Goal: Task Accomplishment & Management: Complete application form

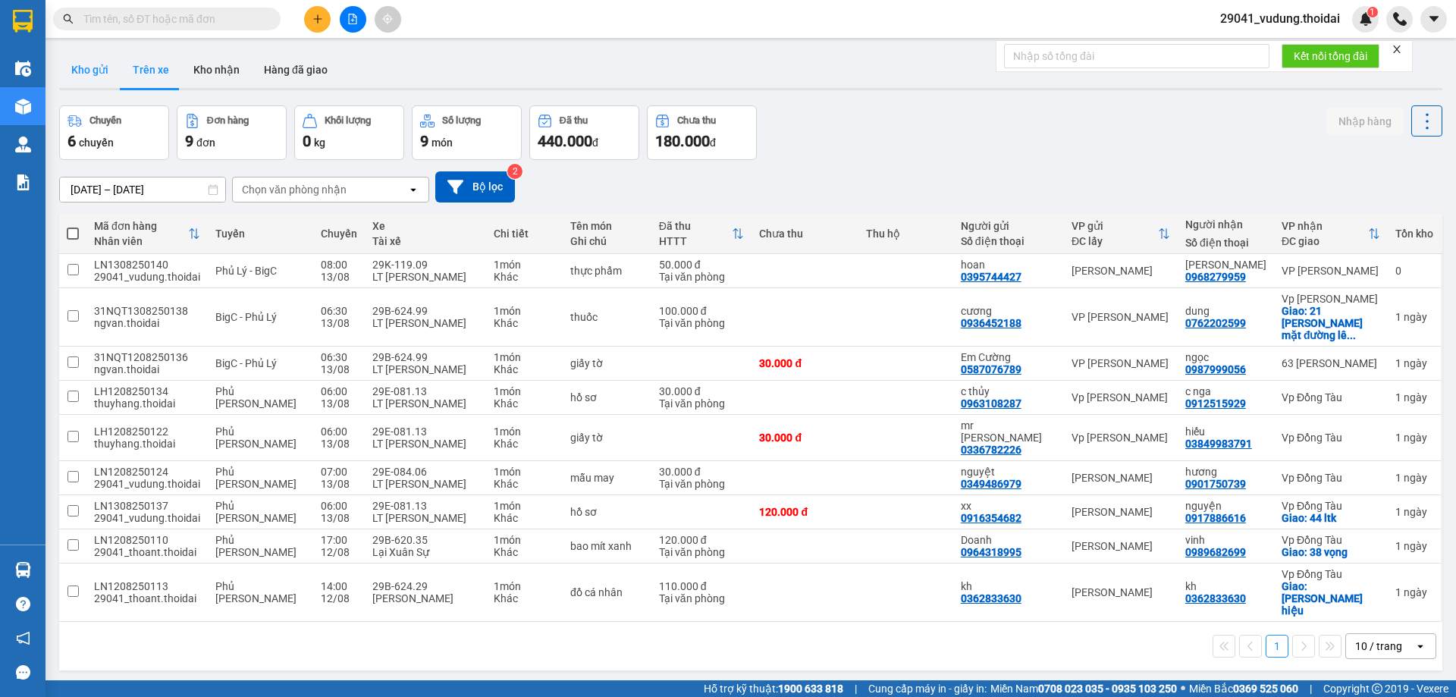
click at [84, 73] on button "Kho gửi" at bounding box center [89, 70] width 61 height 36
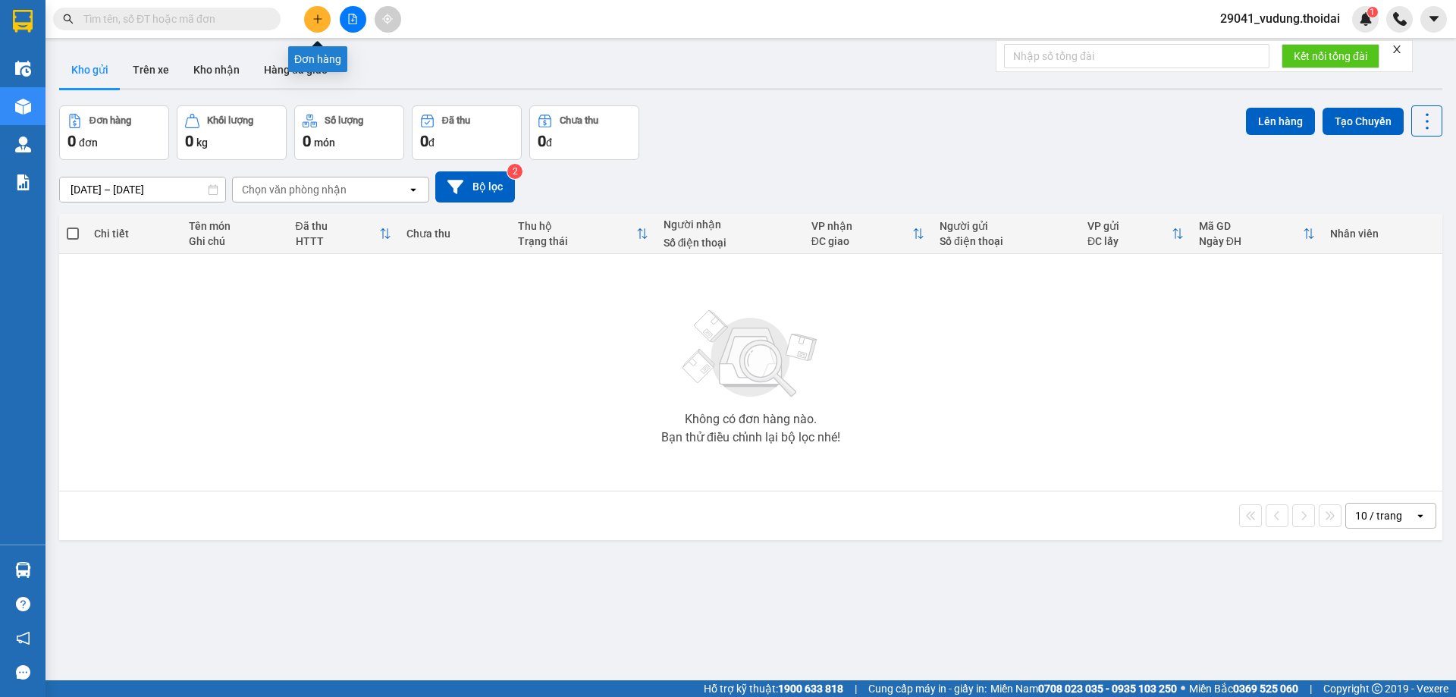
click at [313, 17] on icon "plus" at bounding box center [318, 19] width 11 height 11
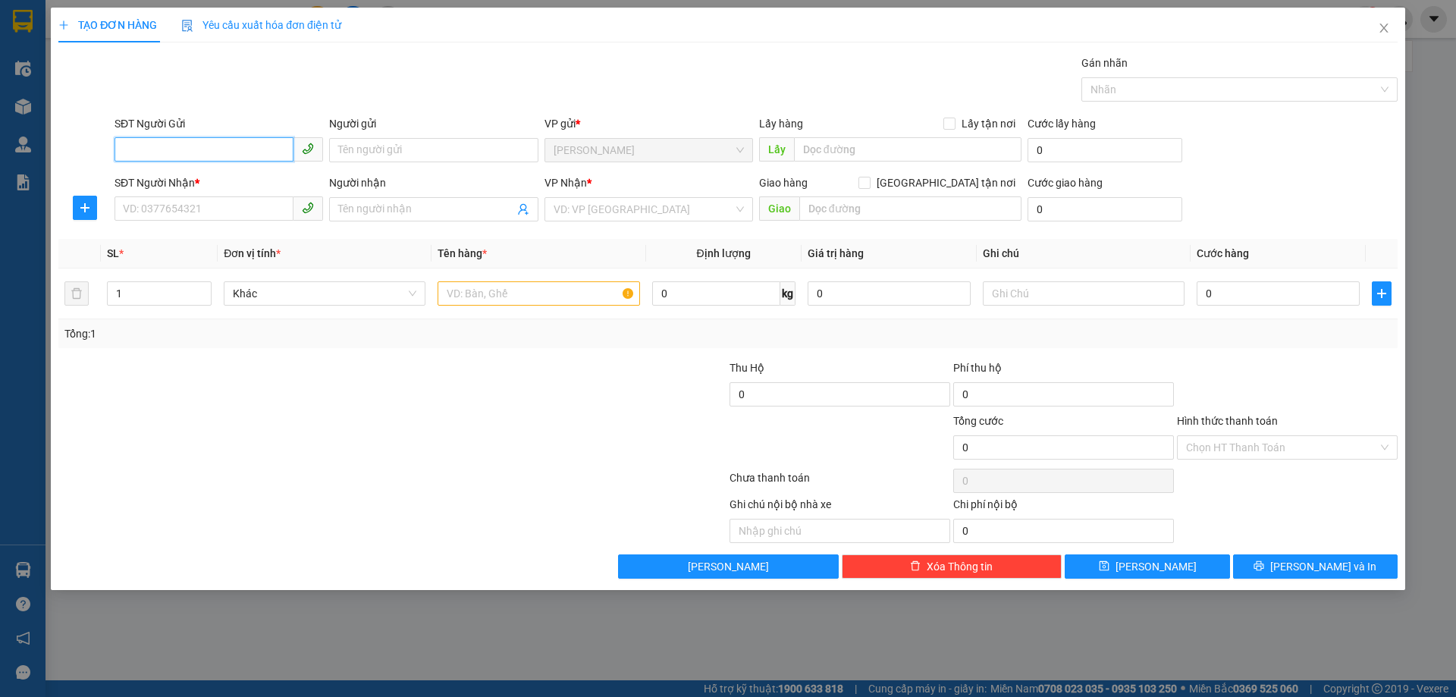
click at [196, 149] on input "SĐT Người Gửi" at bounding box center [204, 149] width 179 height 24
type input "0354335348"
click at [381, 143] on input "Người gửi" at bounding box center [433, 150] width 209 height 24
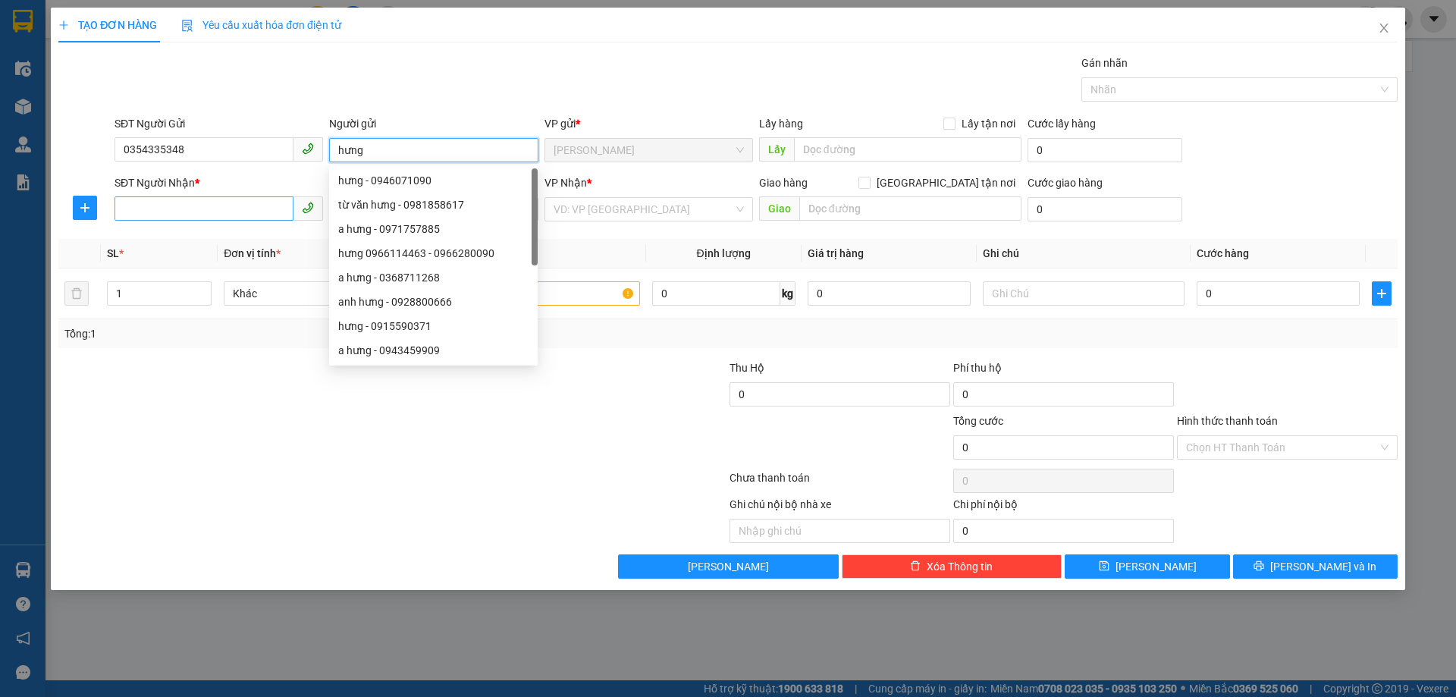
type input "hưng"
click at [241, 205] on input "SĐT Người Nhận *" at bounding box center [204, 208] width 179 height 24
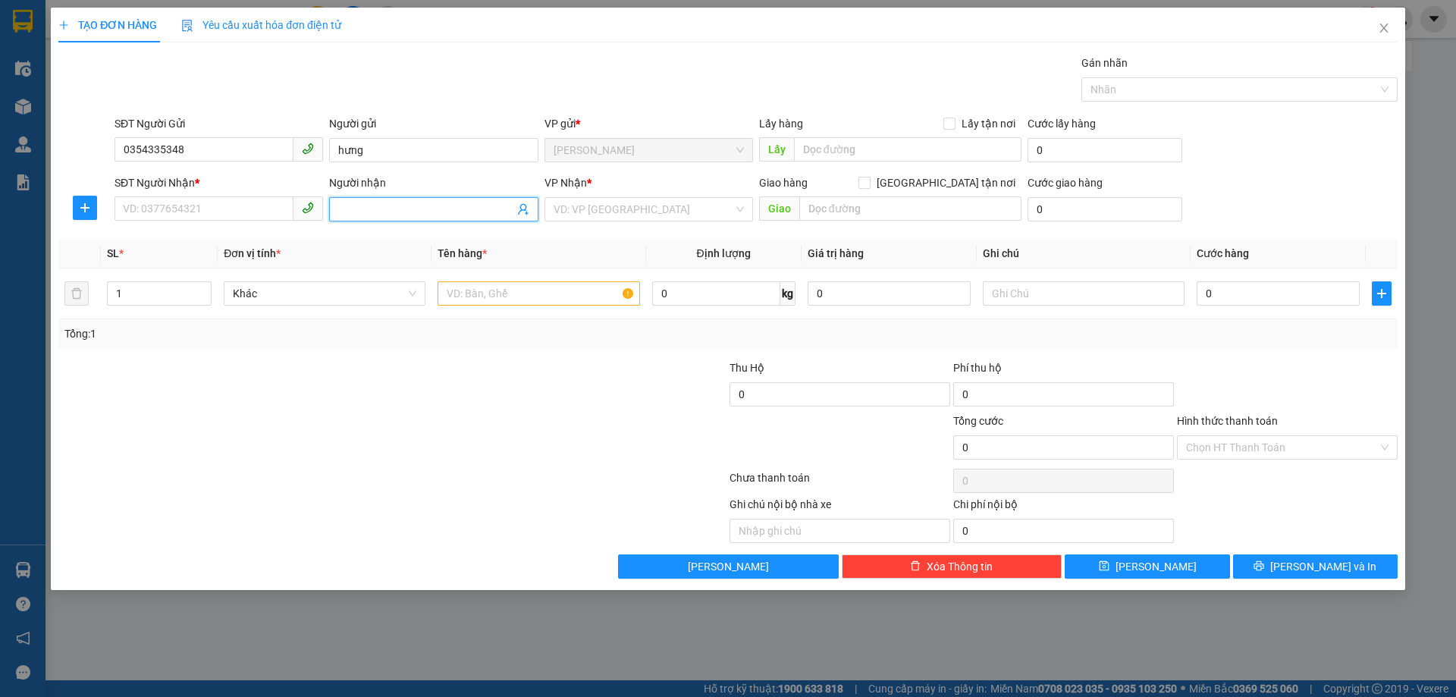
click at [335, 200] on span at bounding box center [433, 209] width 209 height 24
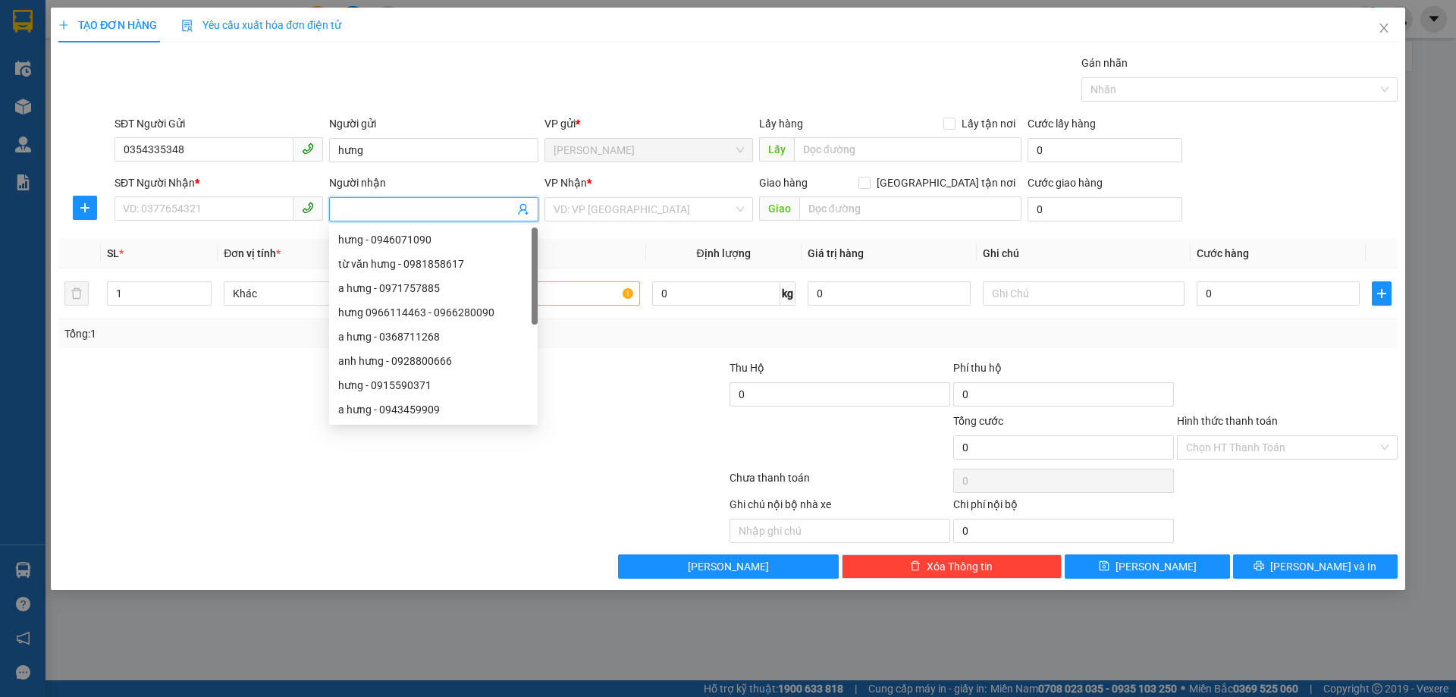
click at [339, 205] on input "Người nhận" at bounding box center [425, 209] width 175 height 17
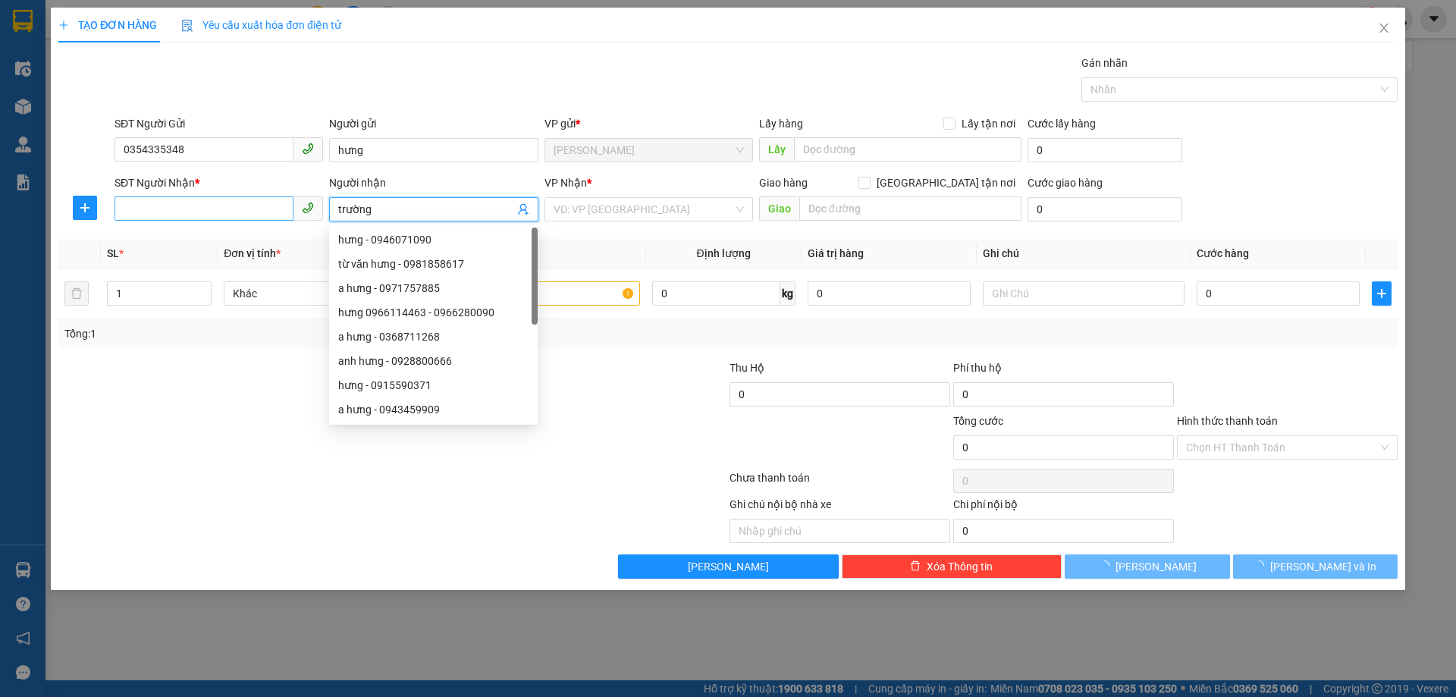
type input "trường"
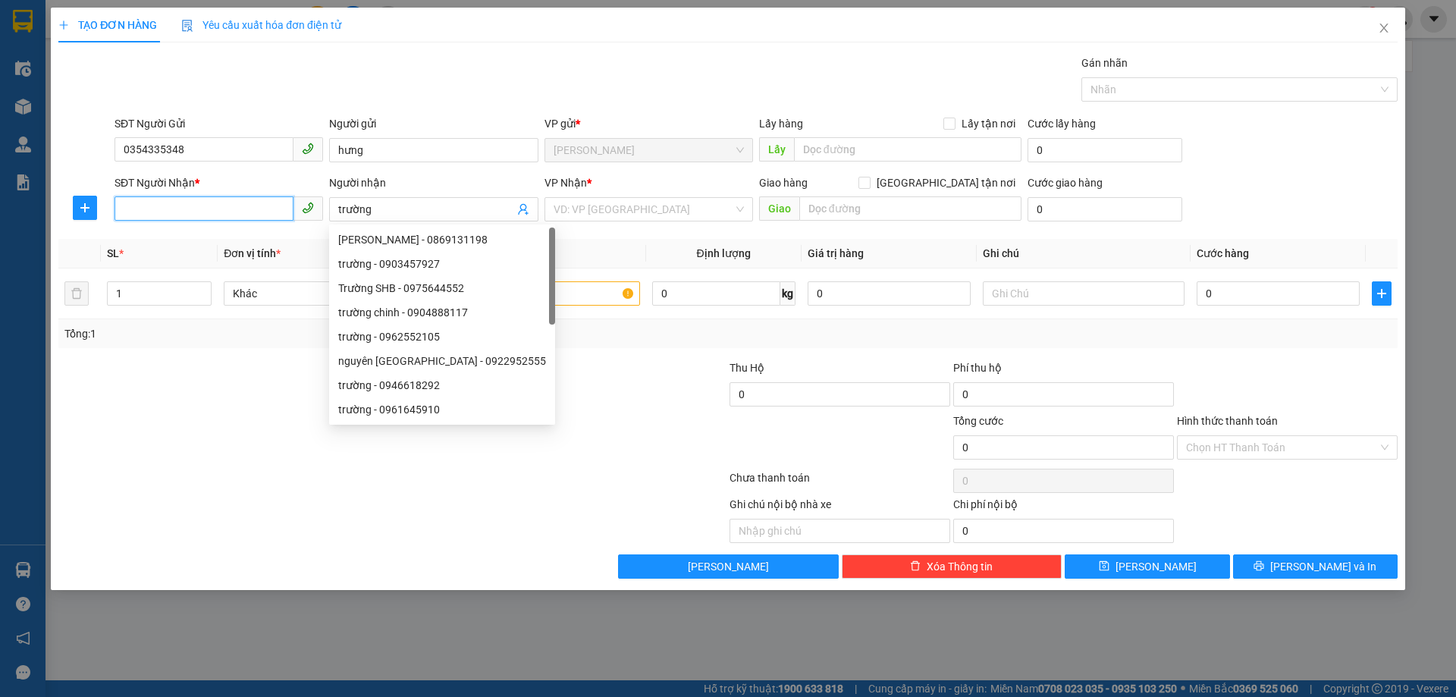
click at [221, 215] on input "SĐT Người Nhận *" at bounding box center [204, 208] width 179 height 24
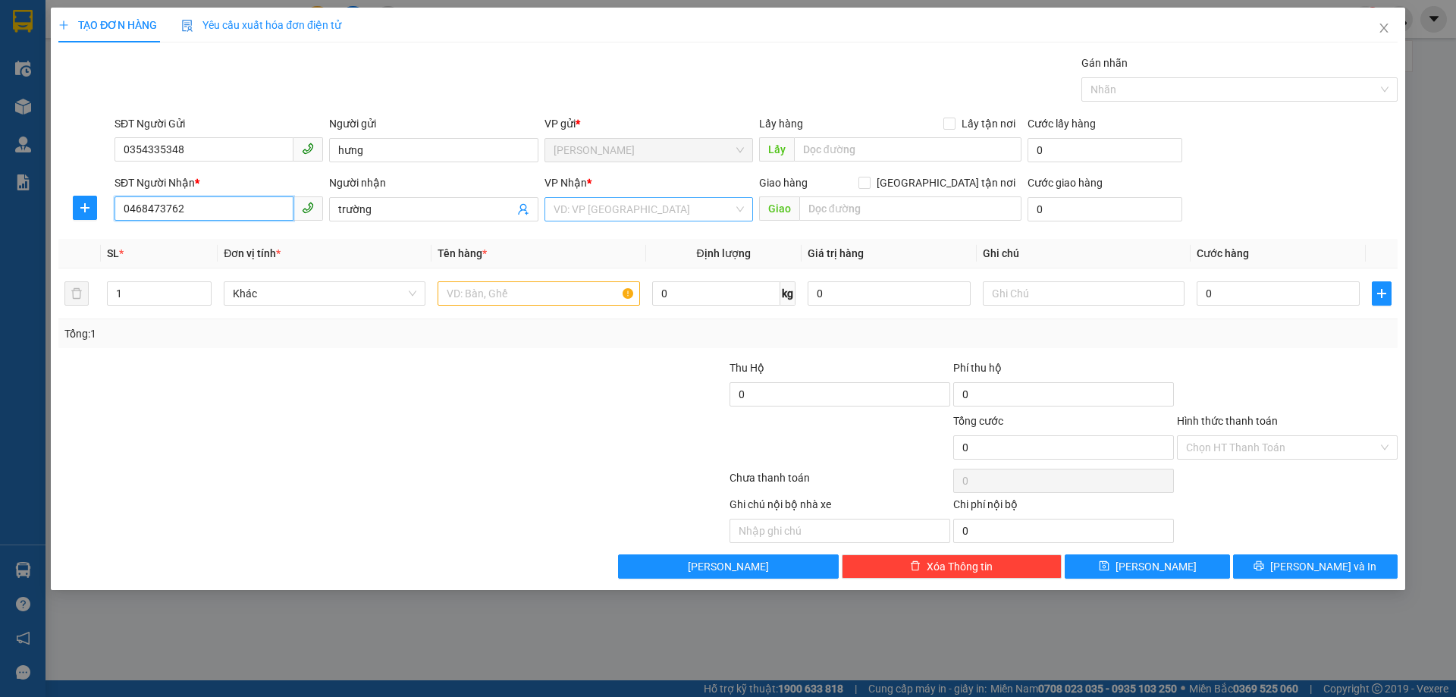
type input "0468473762"
click at [629, 218] on input "search" at bounding box center [644, 209] width 180 height 23
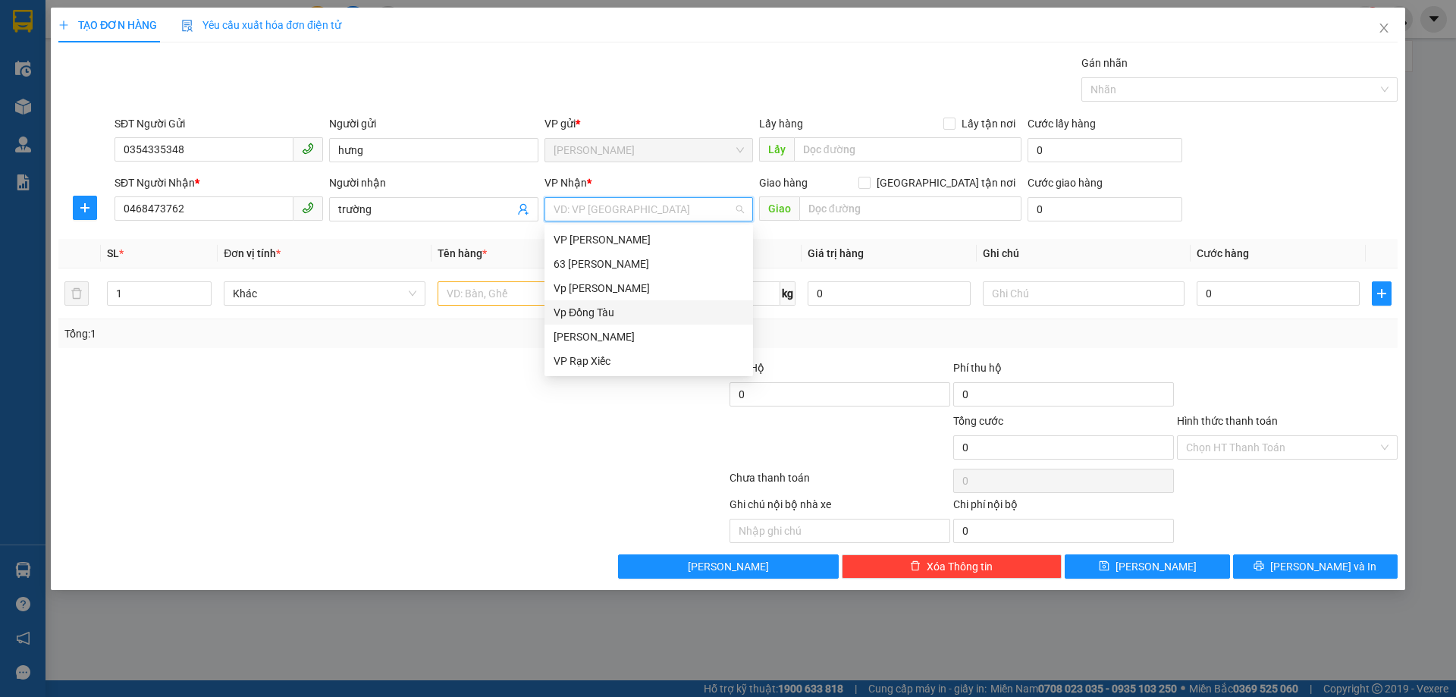
click at [579, 313] on div "Vp Đồng Tàu" at bounding box center [649, 312] width 190 height 17
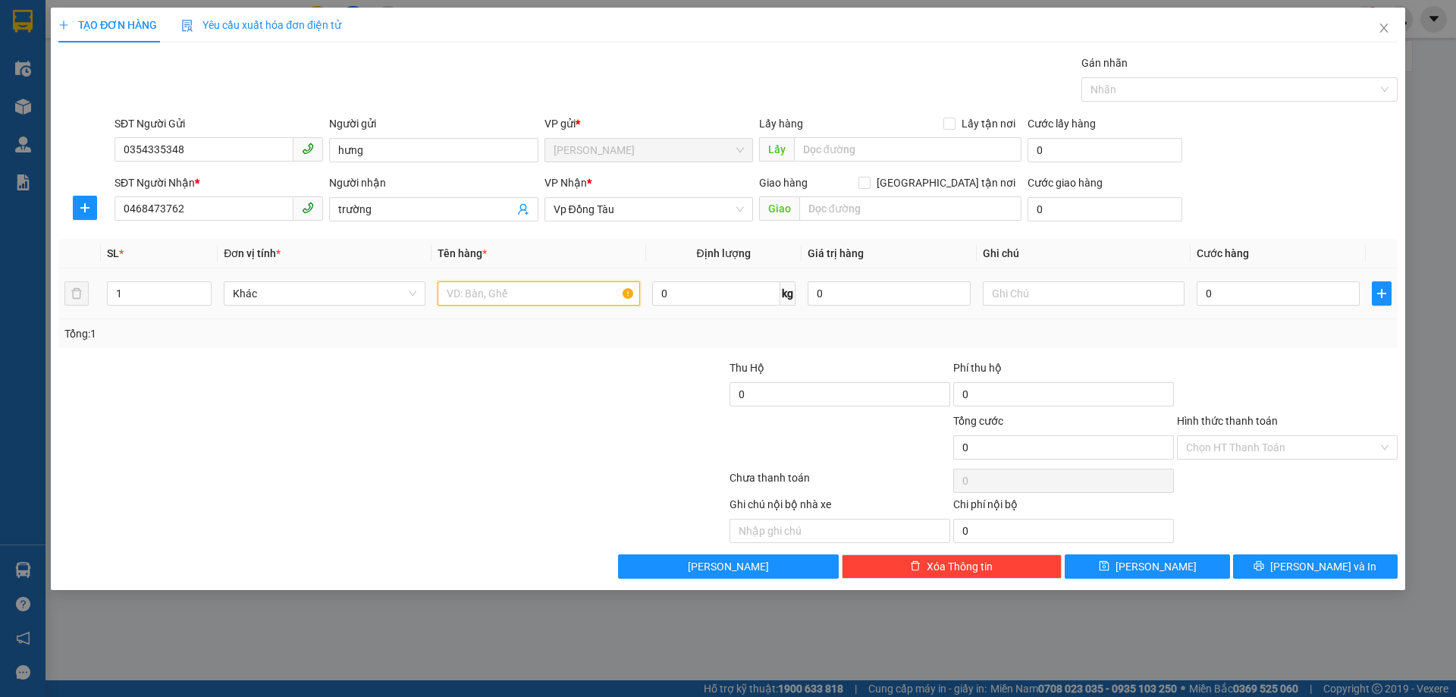
click at [497, 284] on input "text" at bounding box center [539, 293] width 202 height 24
type input "phụ kiện đt"
click at [1236, 303] on input "0" at bounding box center [1278, 293] width 163 height 24
type input "3"
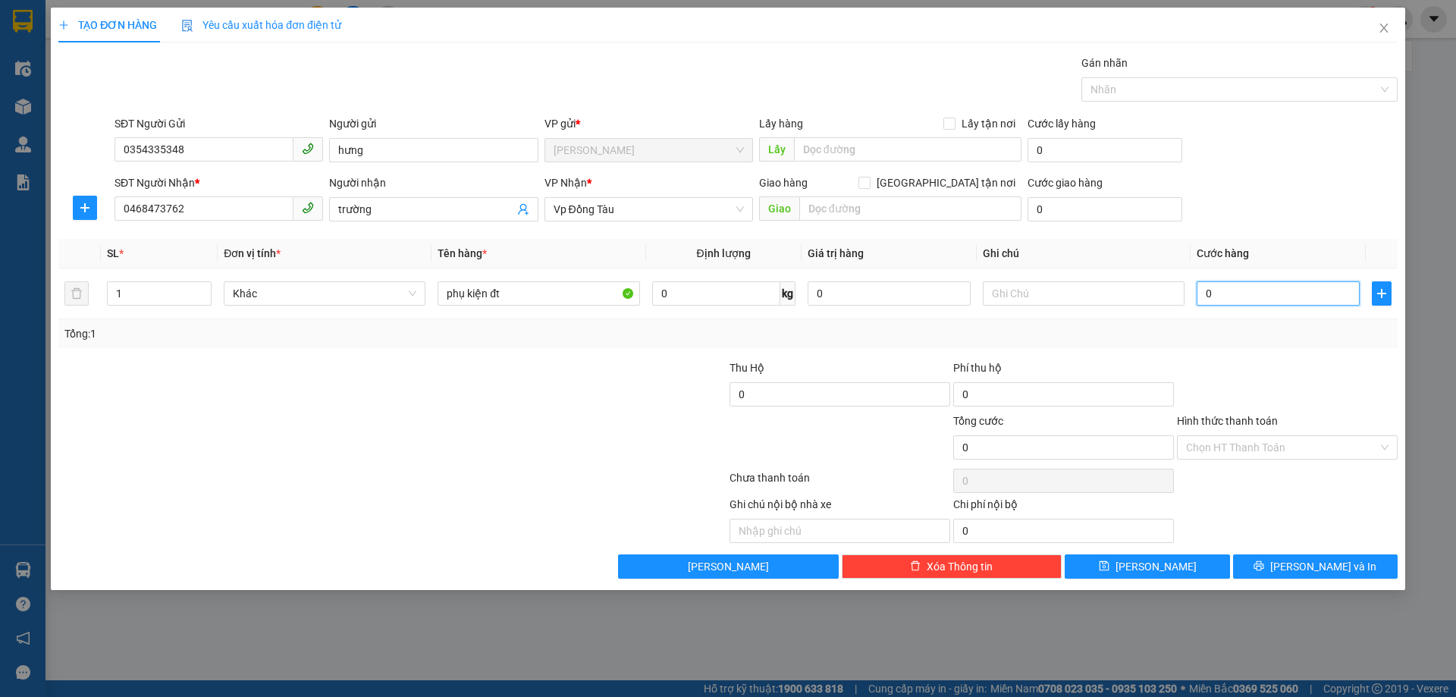
type input "3"
type input "30"
type input "300"
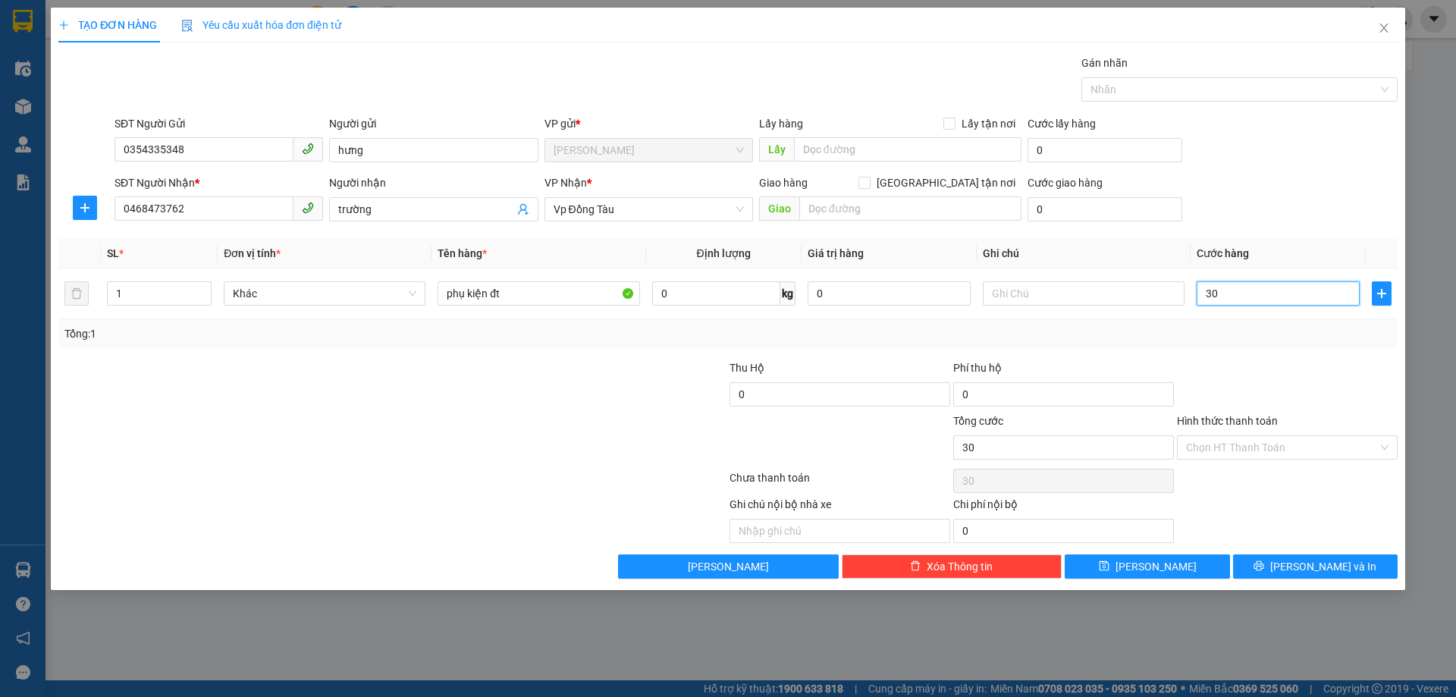
type input "300"
type input "3.000"
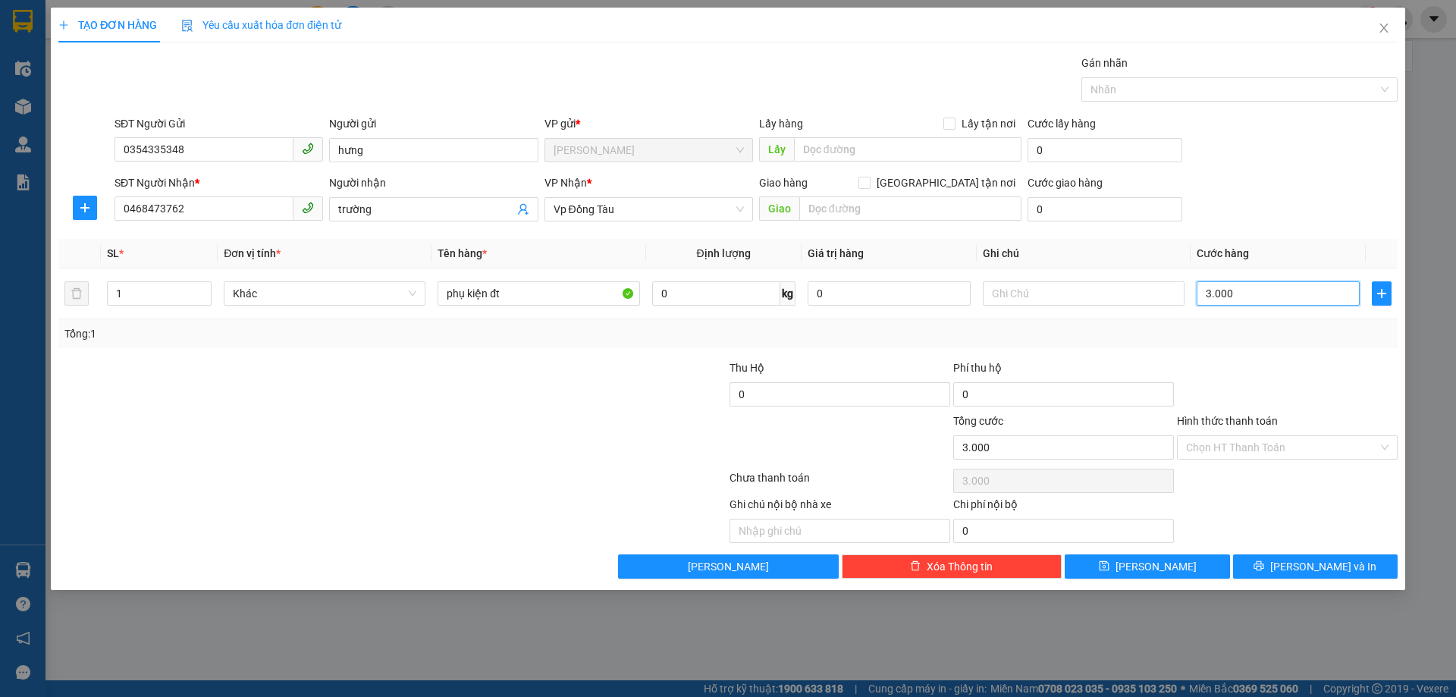
type input "30.000"
click at [1219, 454] on input "Hình thức thanh toán" at bounding box center [1282, 447] width 192 height 23
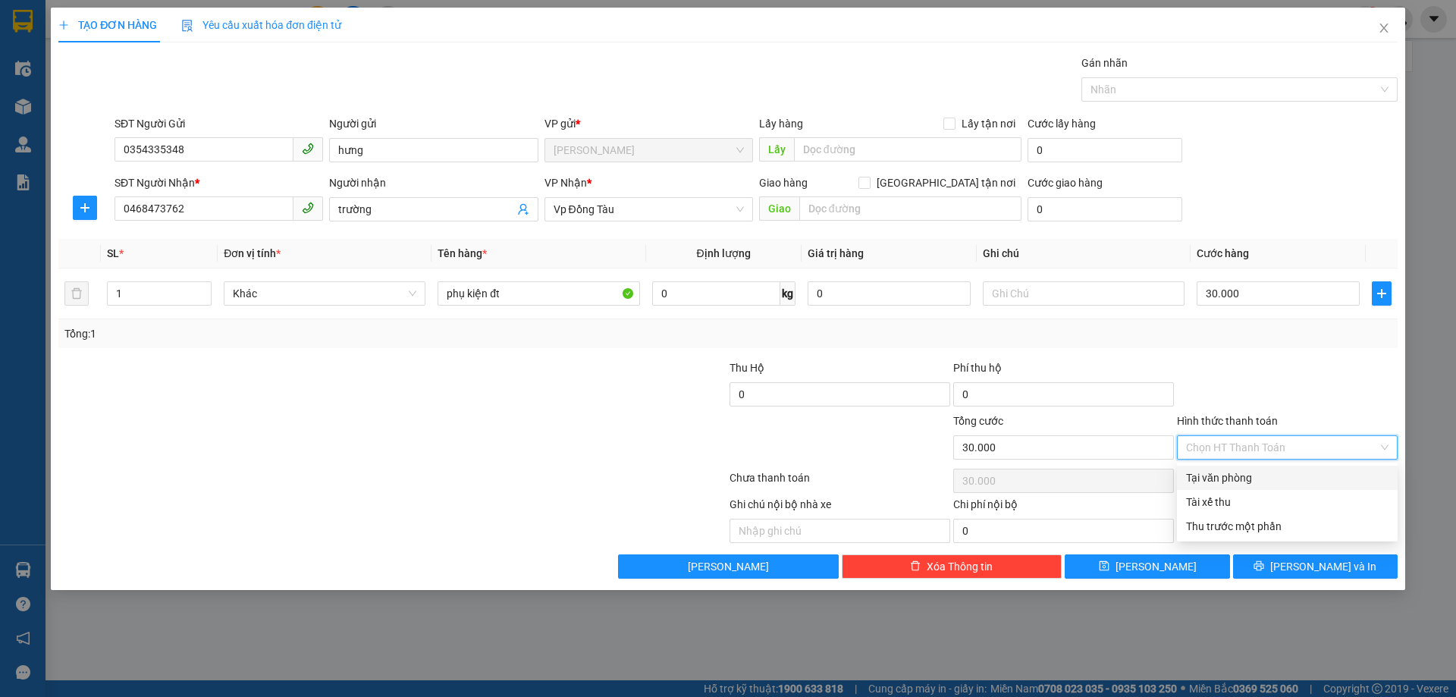
click at [1220, 478] on div "Tại văn phòng" at bounding box center [1287, 478] width 203 height 17
type input "0"
click at [135, 210] on input "0468473762" at bounding box center [204, 208] width 179 height 24
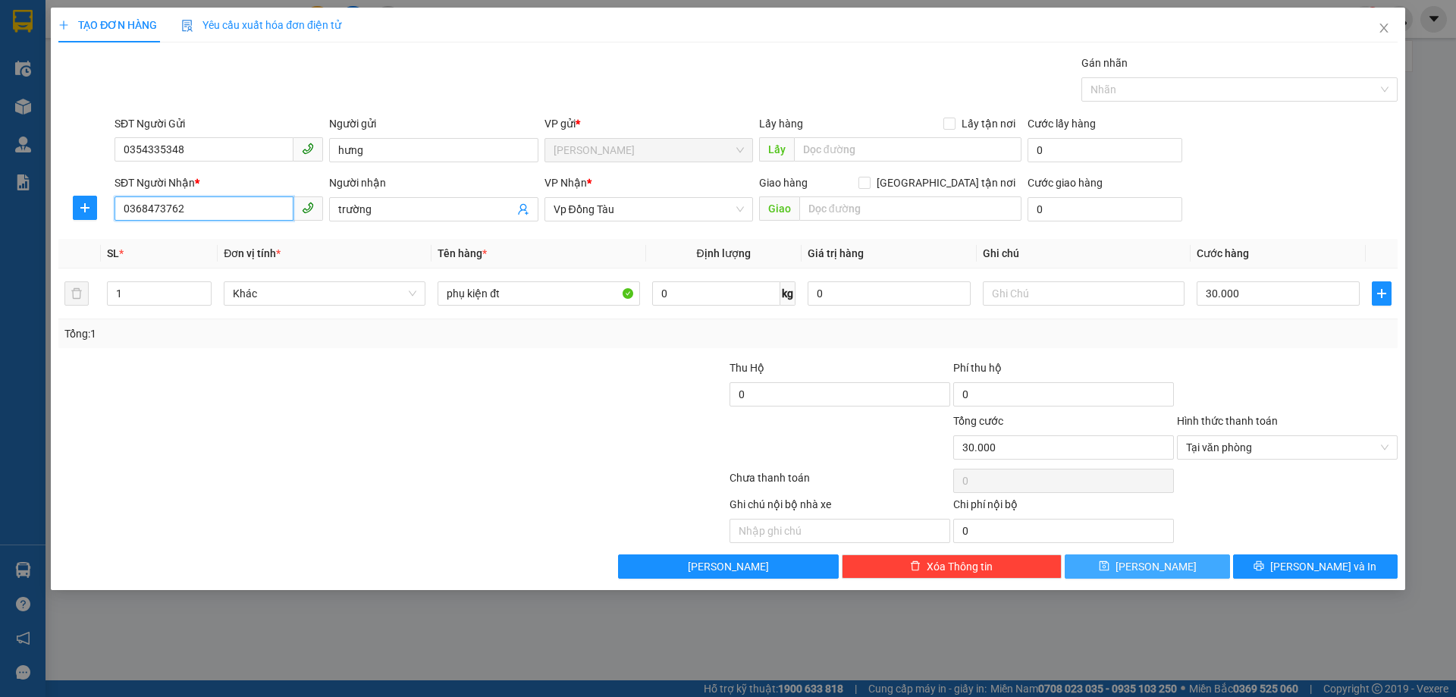
type input "0368473762"
click at [1149, 570] on span "[PERSON_NAME]" at bounding box center [1156, 566] width 81 height 17
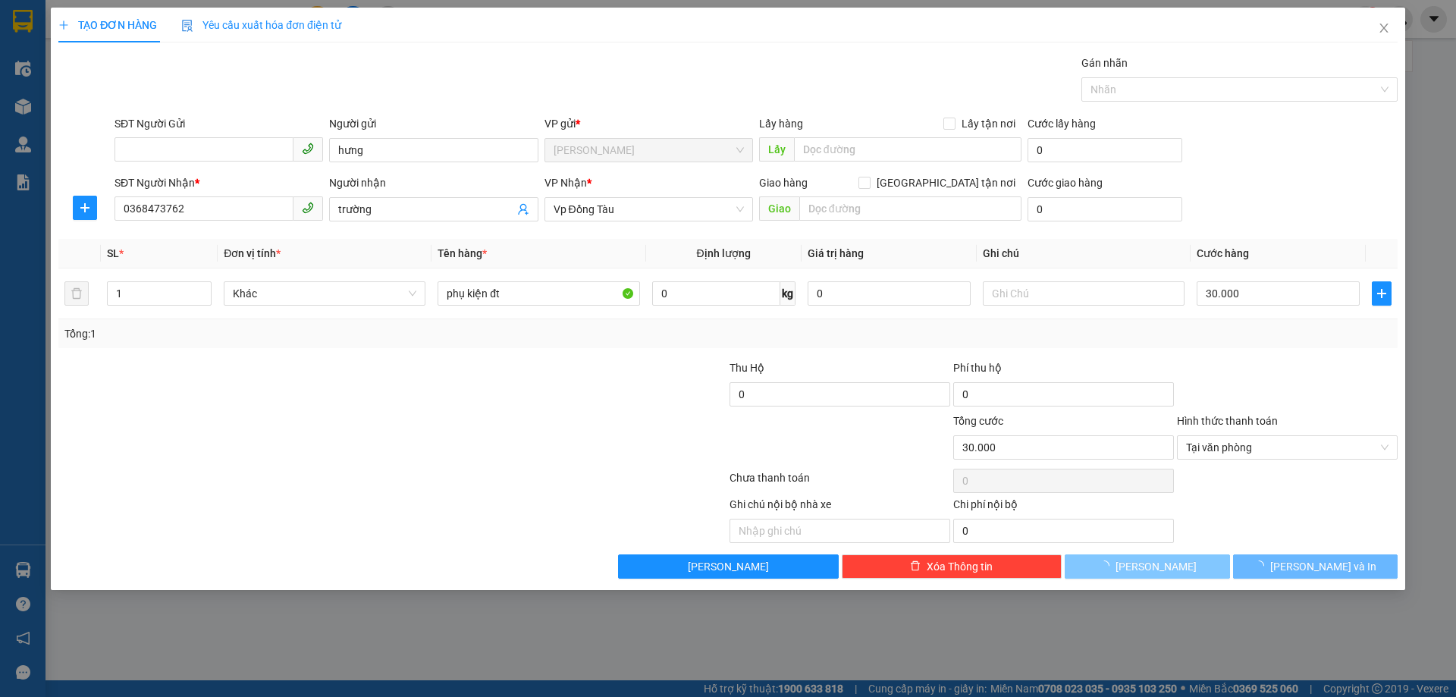
type input "0"
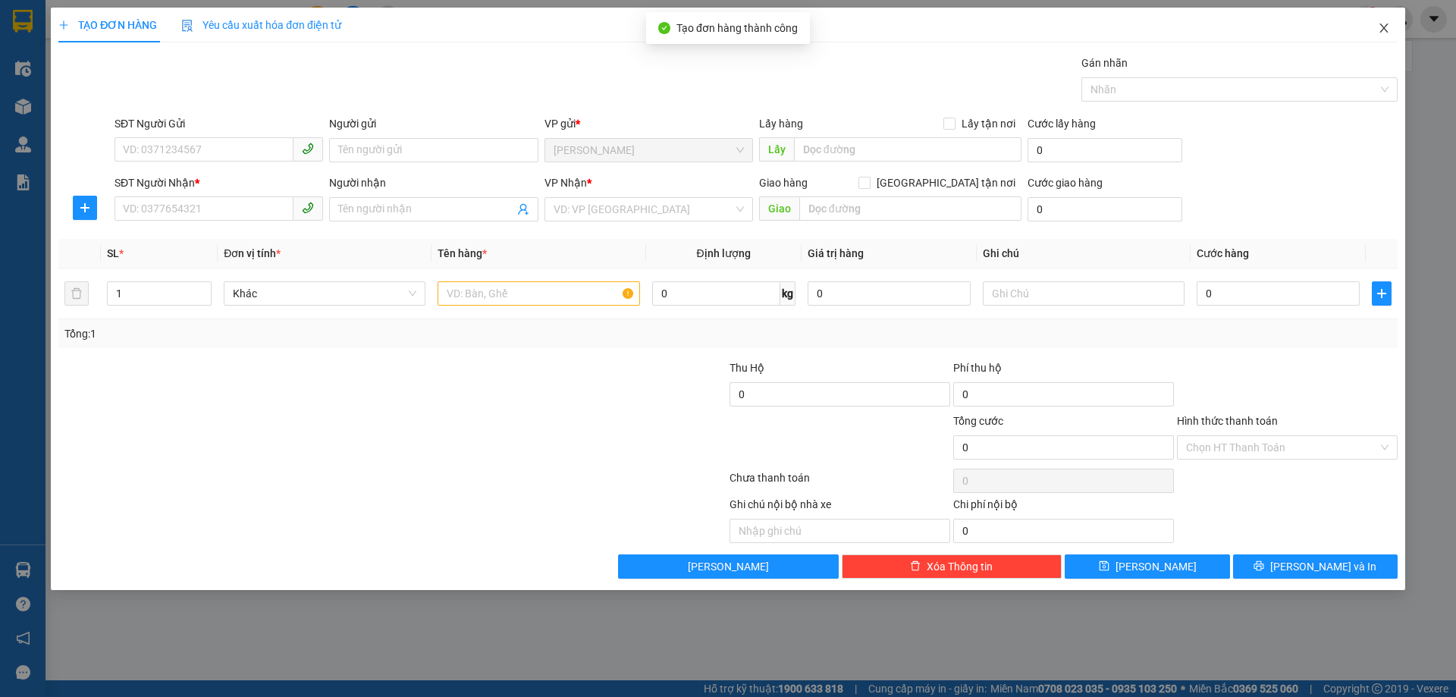
click at [1382, 35] on span "Close" at bounding box center [1384, 29] width 42 height 42
